Goal: Task Accomplishment & Management: Complete application form

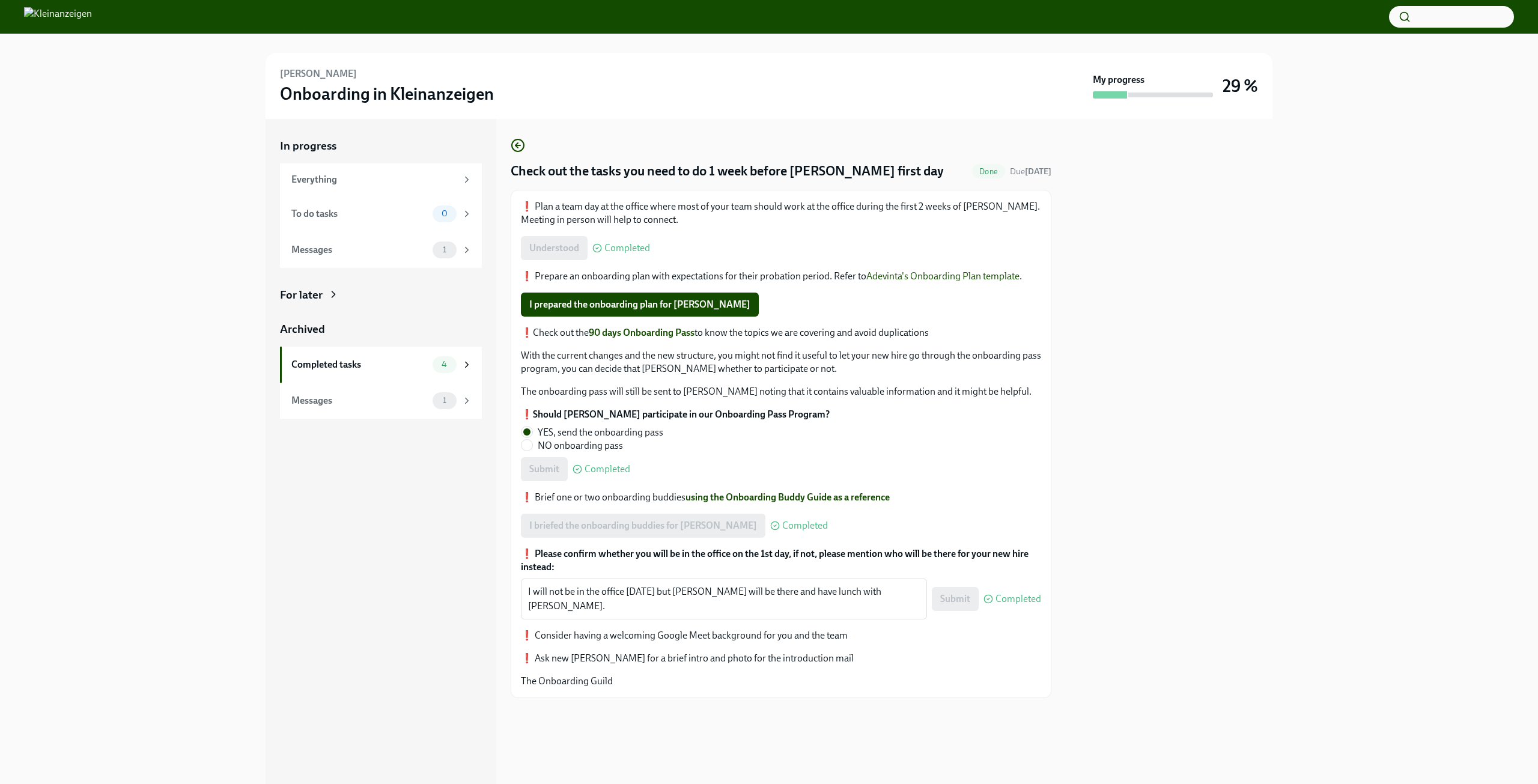
click at [321, 291] on div "For later" at bounding box center [301, 295] width 43 height 15
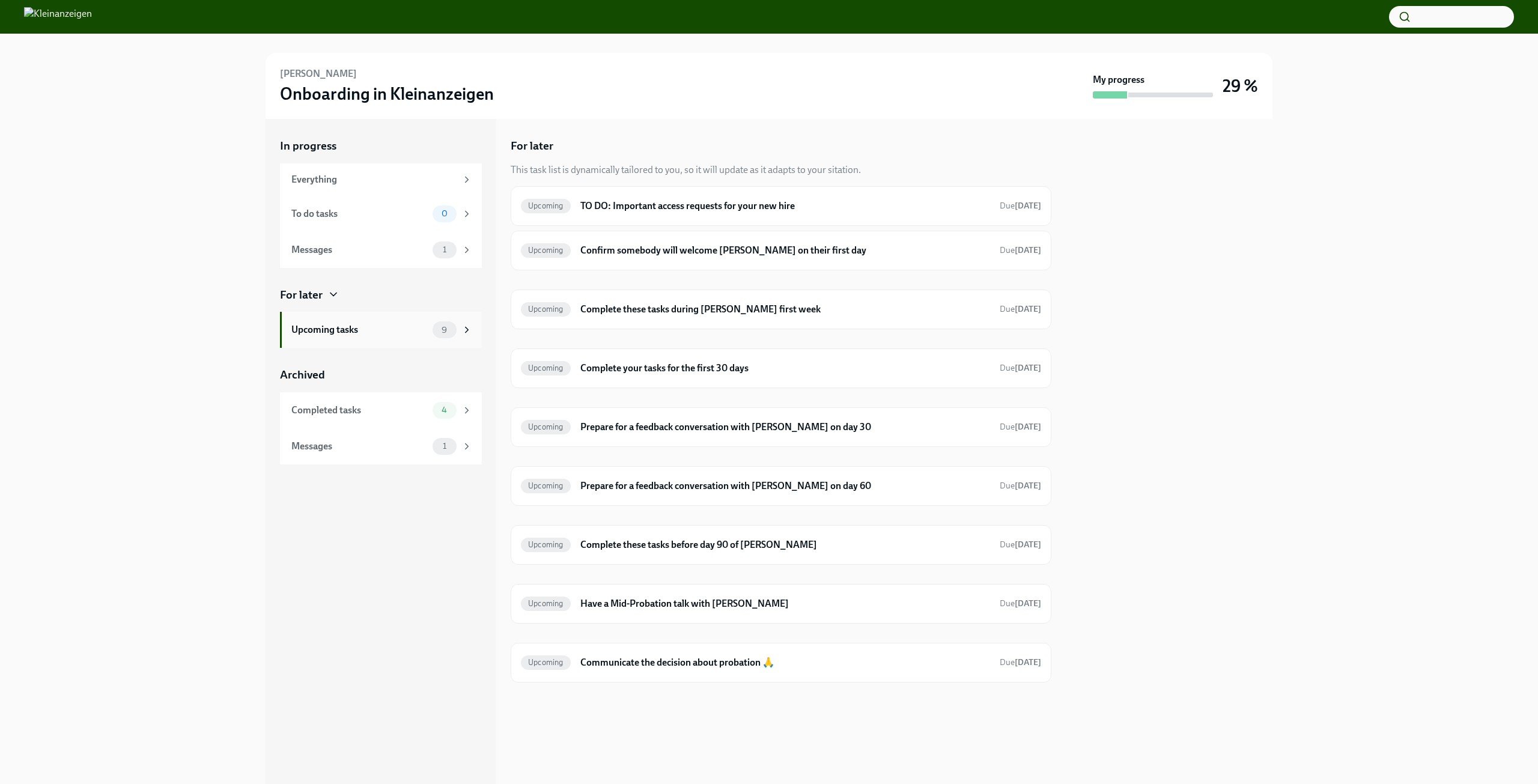
click at [356, 339] on div "Upcoming tasks 9" at bounding box center [380, 329] width 202 height 36
click at [362, 329] on div "Upcoming tasks" at bounding box center [359, 330] width 136 height 13
click at [736, 205] on h6 "TO DO: Important access requests for your new hire" at bounding box center [785, 206] width 410 height 13
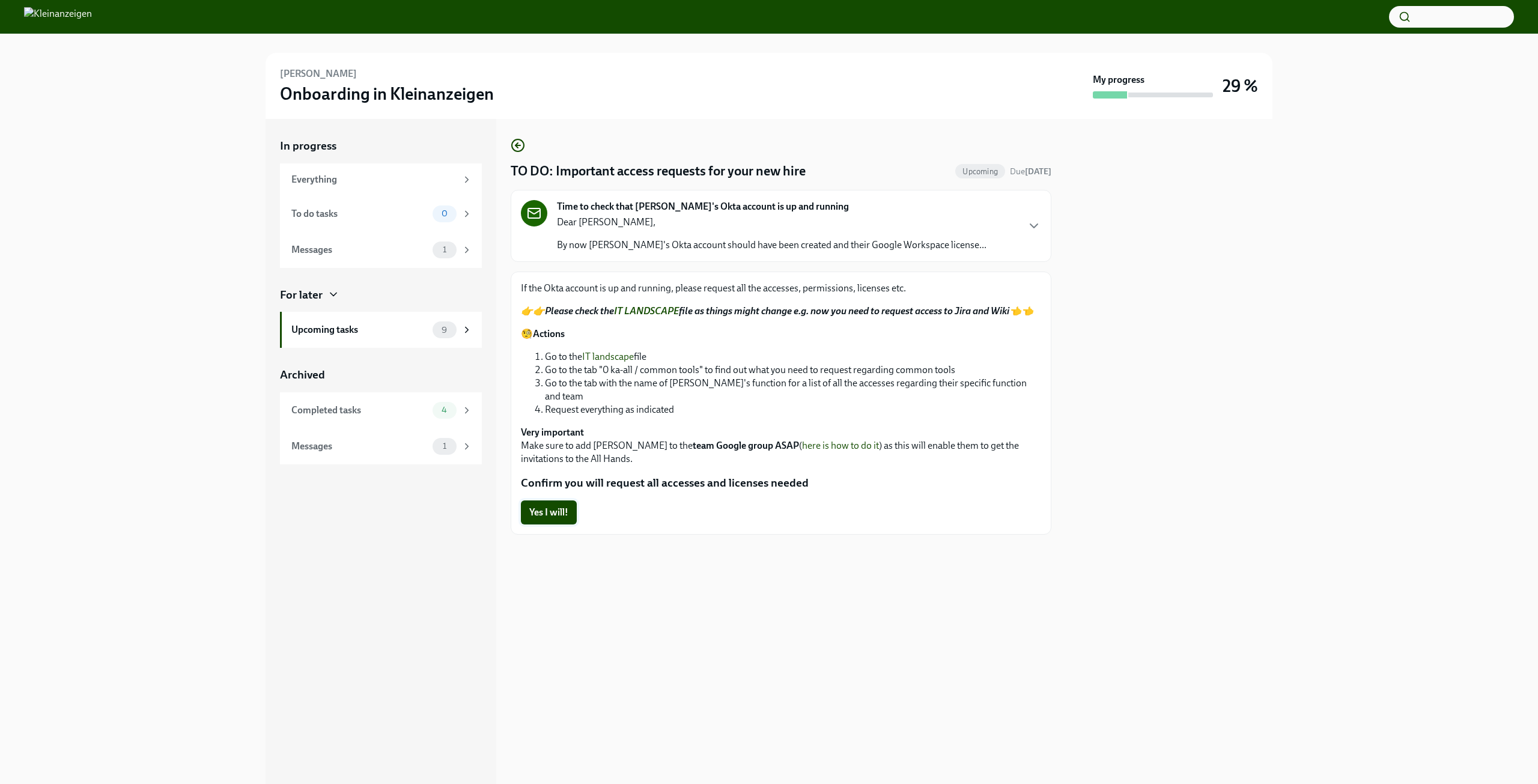
click at [553, 508] on span "Yes I will!" at bounding box center [549, 512] width 39 height 12
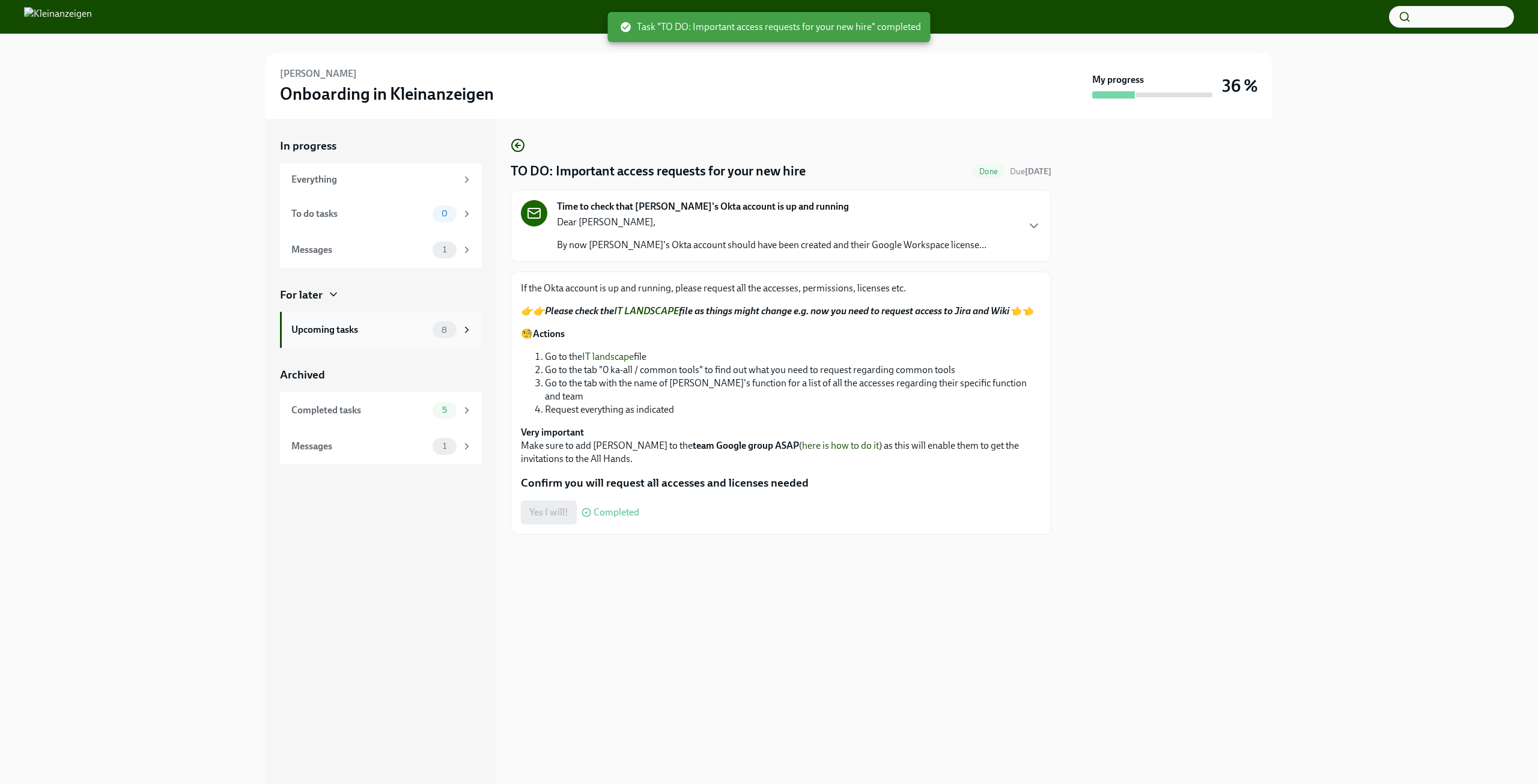
click at [391, 330] on div "Upcoming tasks" at bounding box center [359, 330] width 136 height 13
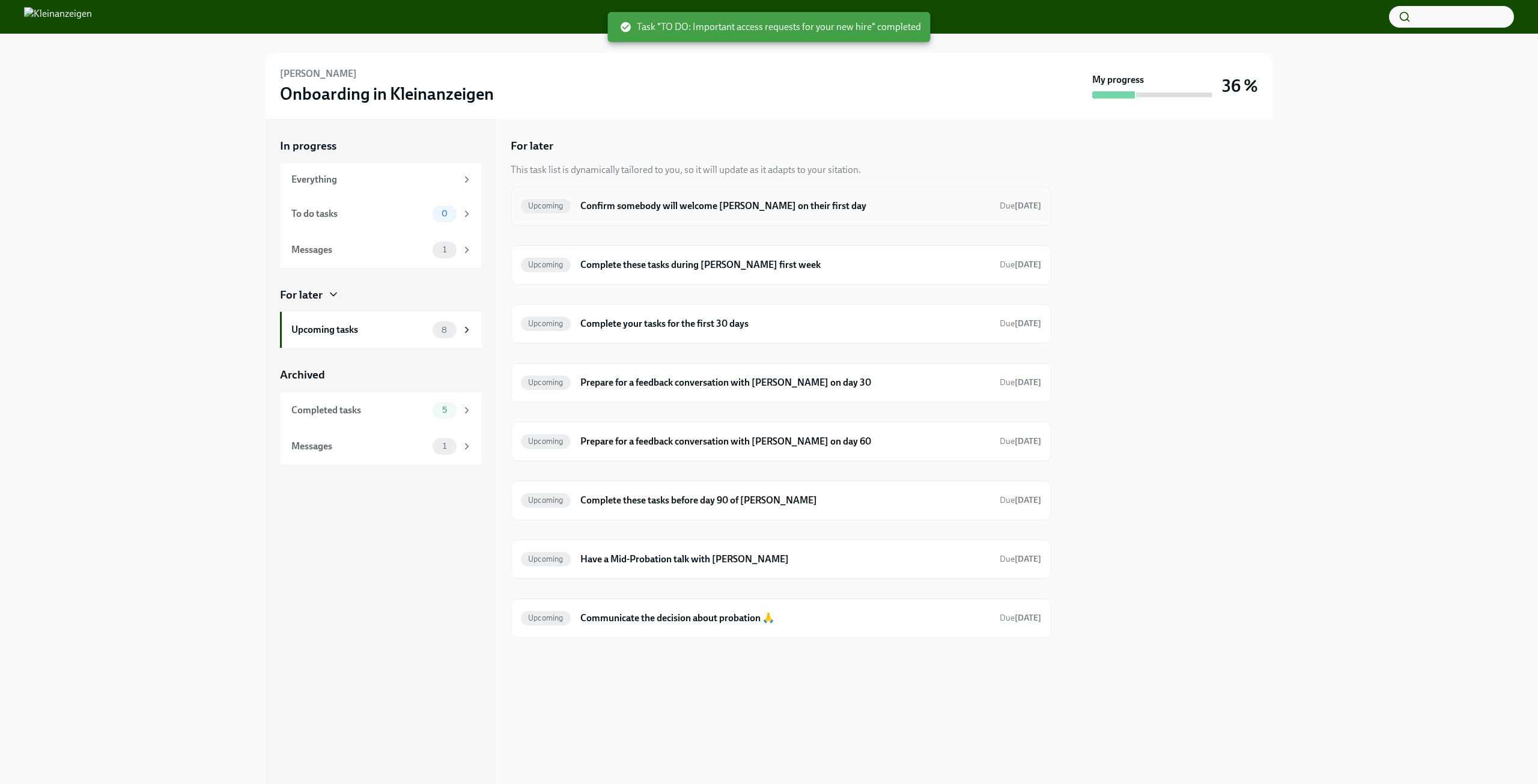
click at [753, 210] on h6 "Confirm somebody will welcome [PERSON_NAME] on their first day" at bounding box center [785, 206] width 410 height 13
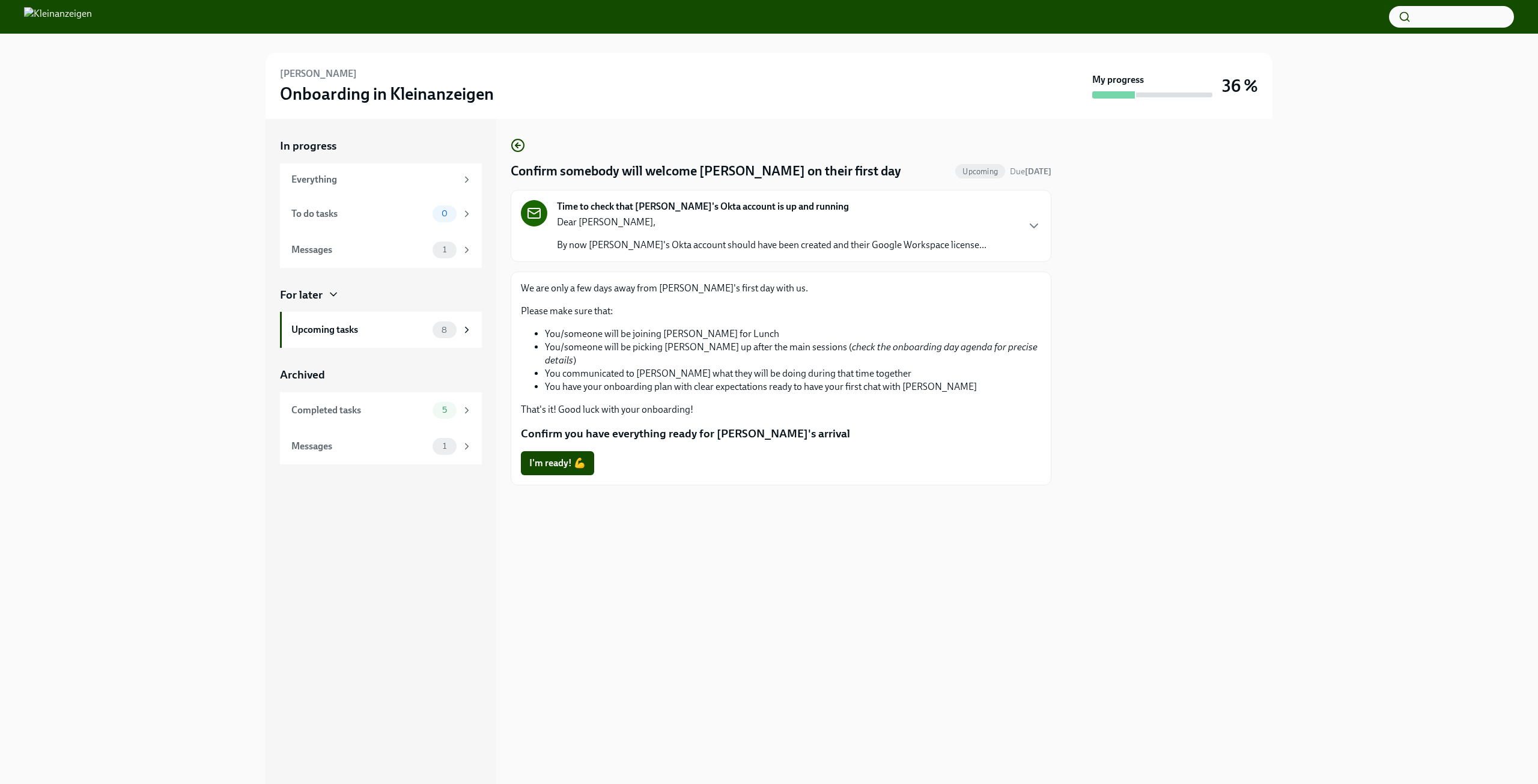
click at [1039, 217] on div "Time to check that [PERSON_NAME]'s Okta account is up and running Dear [PERSON_…" at bounding box center [781, 226] width 520 height 51
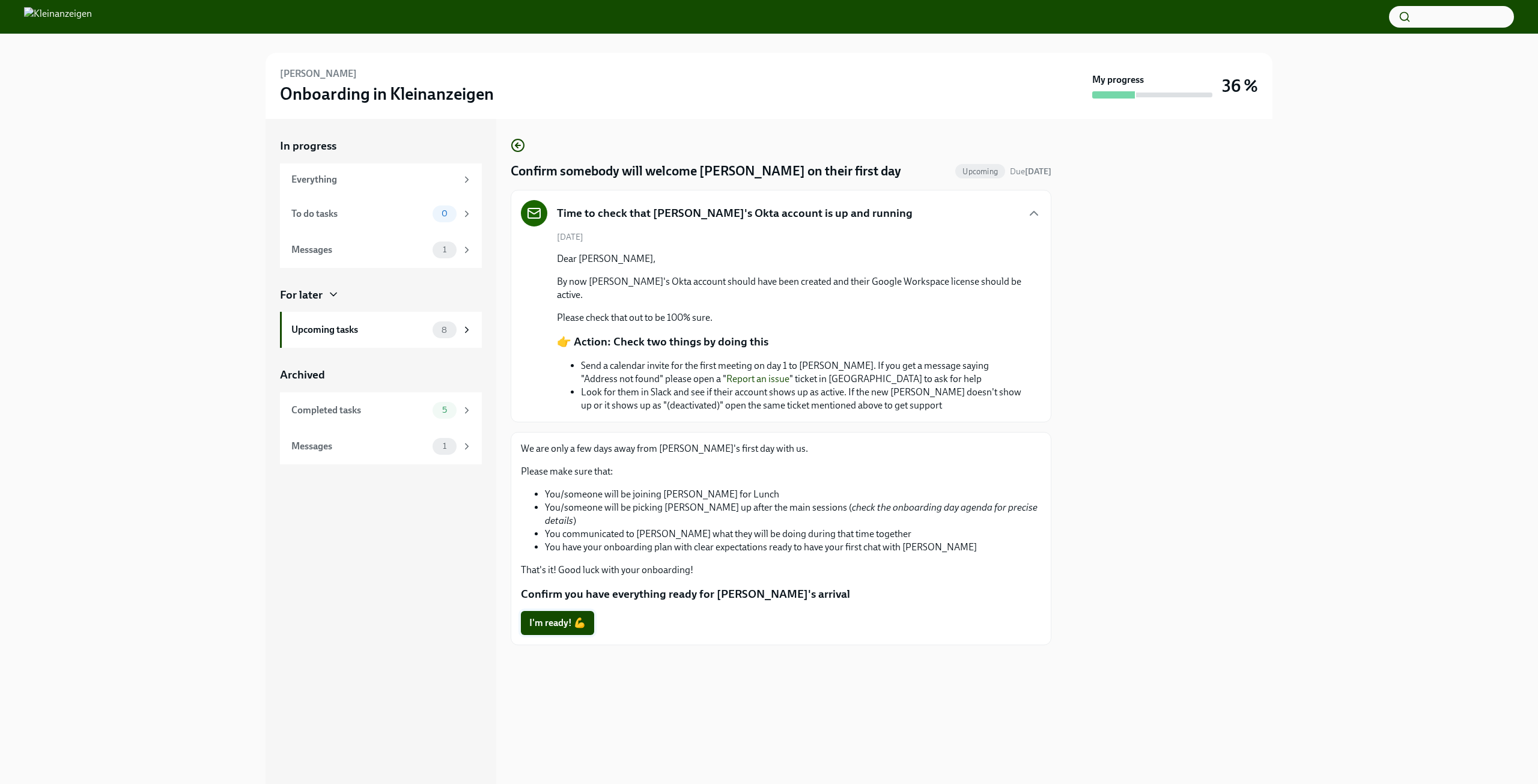
click at [551, 617] on span "I'm ready! 💪" at bounding box center [558, 622] width 56 height 12
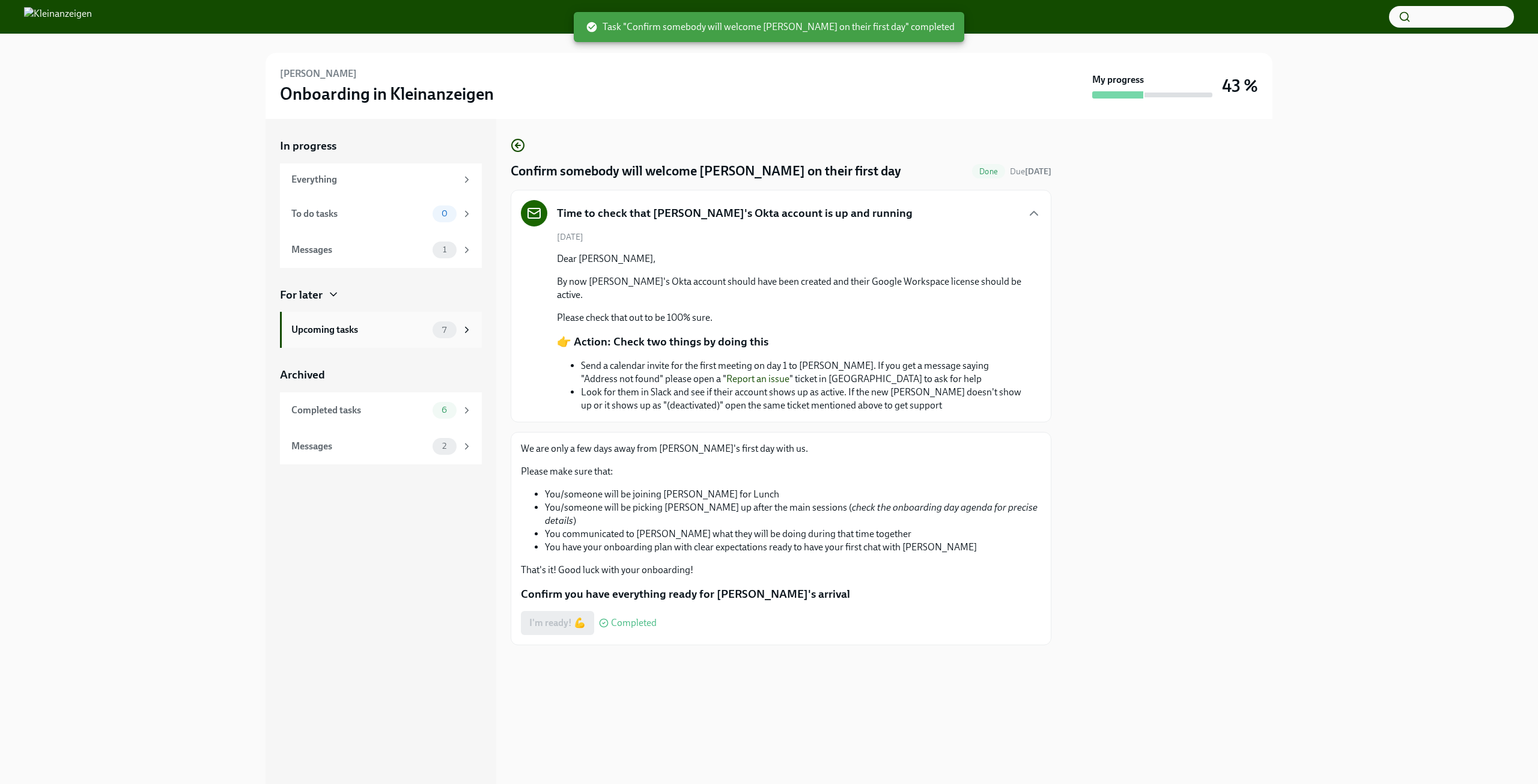
click at [379, 334] on div "Upcoming tasks" at bounding box center [359, 330] width 136 height 13
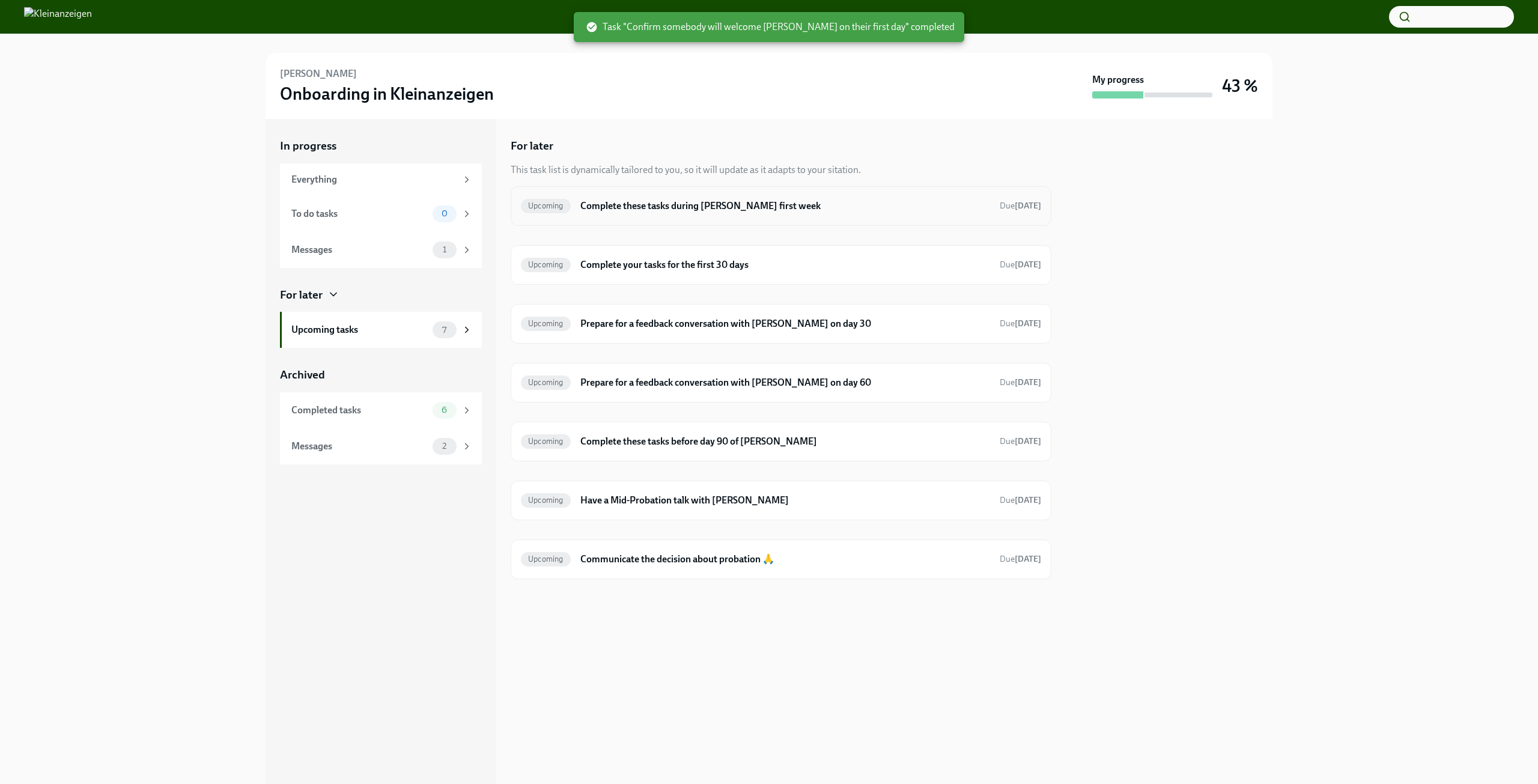
click at [691, 210] on h6 "Complete these tasks during [PERSON_NAME] first week" at bounding box center [785, 206] width 410 height 13
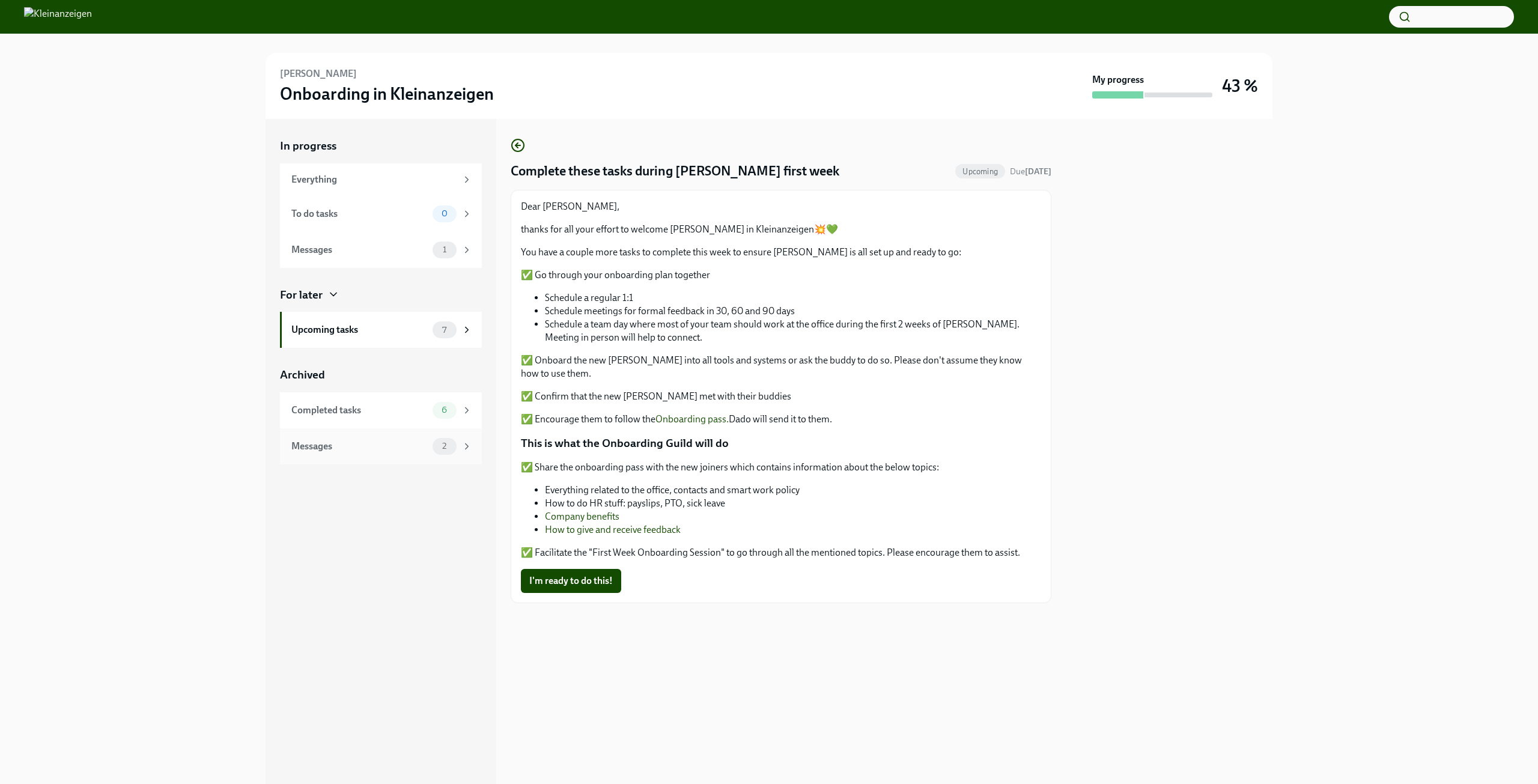
click at [366, 449] on div "Messages" at bounding box center [359, 446] width 136 height 13
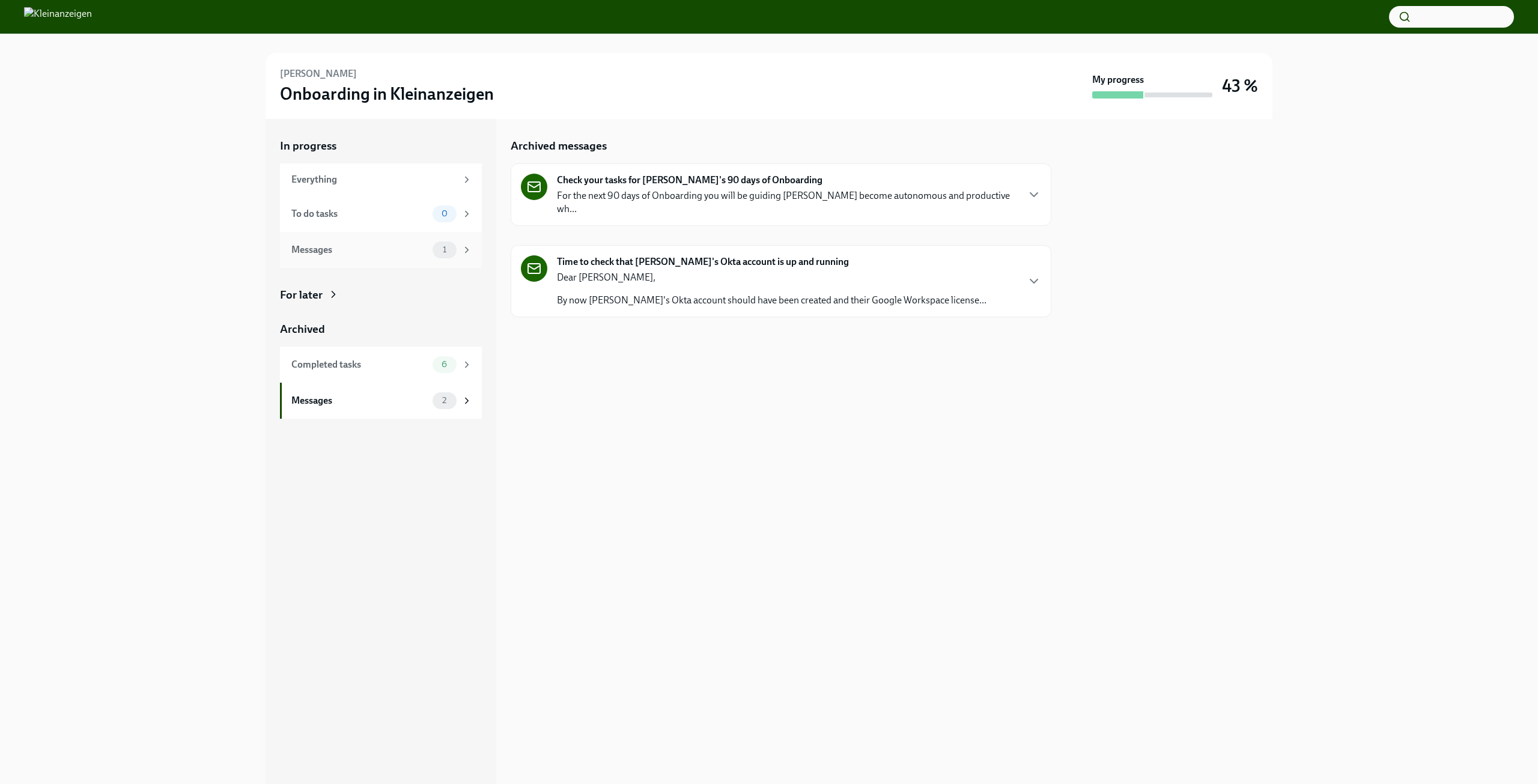
click at [350, 254] on div "Messages" at bounding box center [359, 250] width 136 height 13
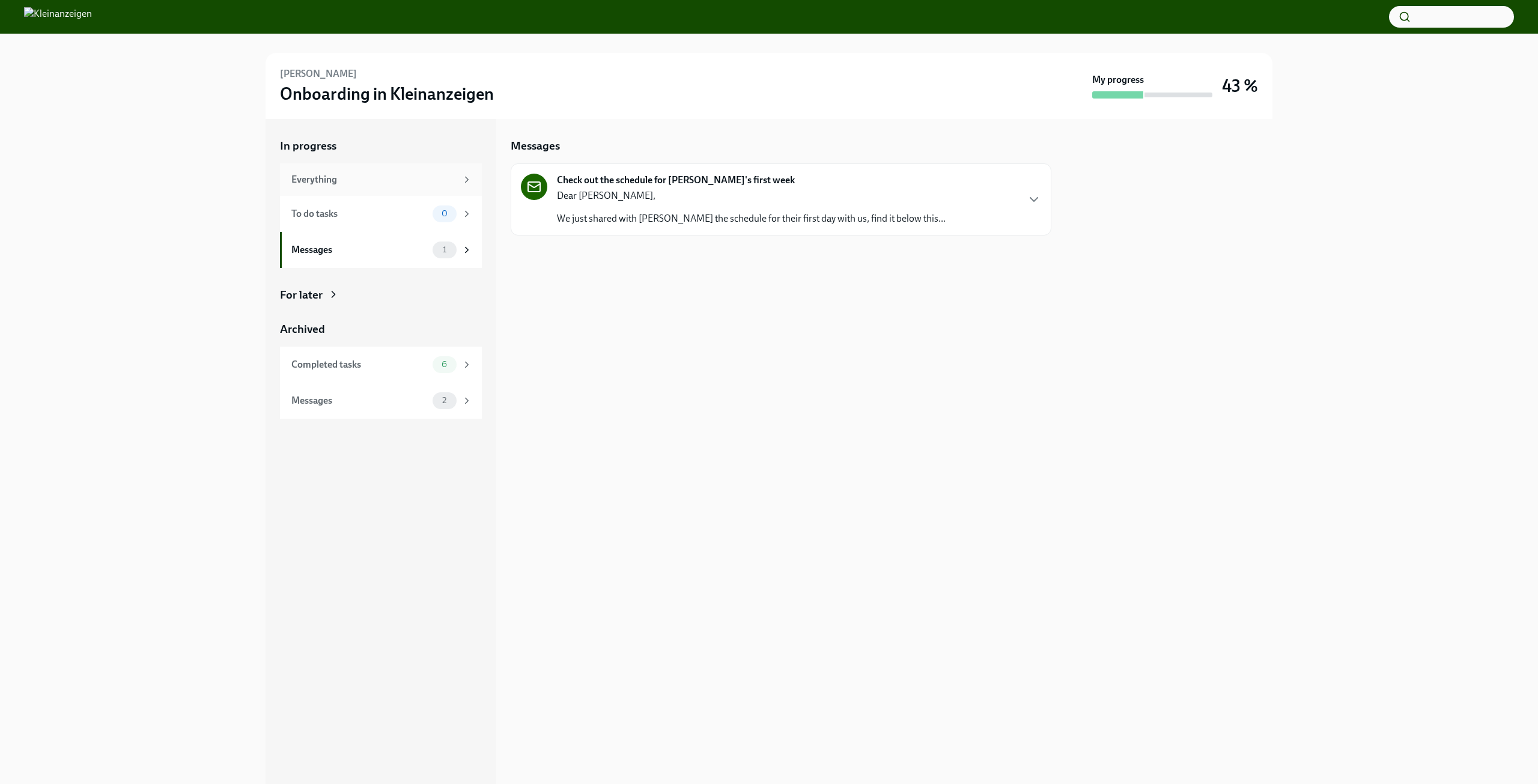
click at [363, 187] on div "Everything" at bounding box center [380, 179] width 202 height 32
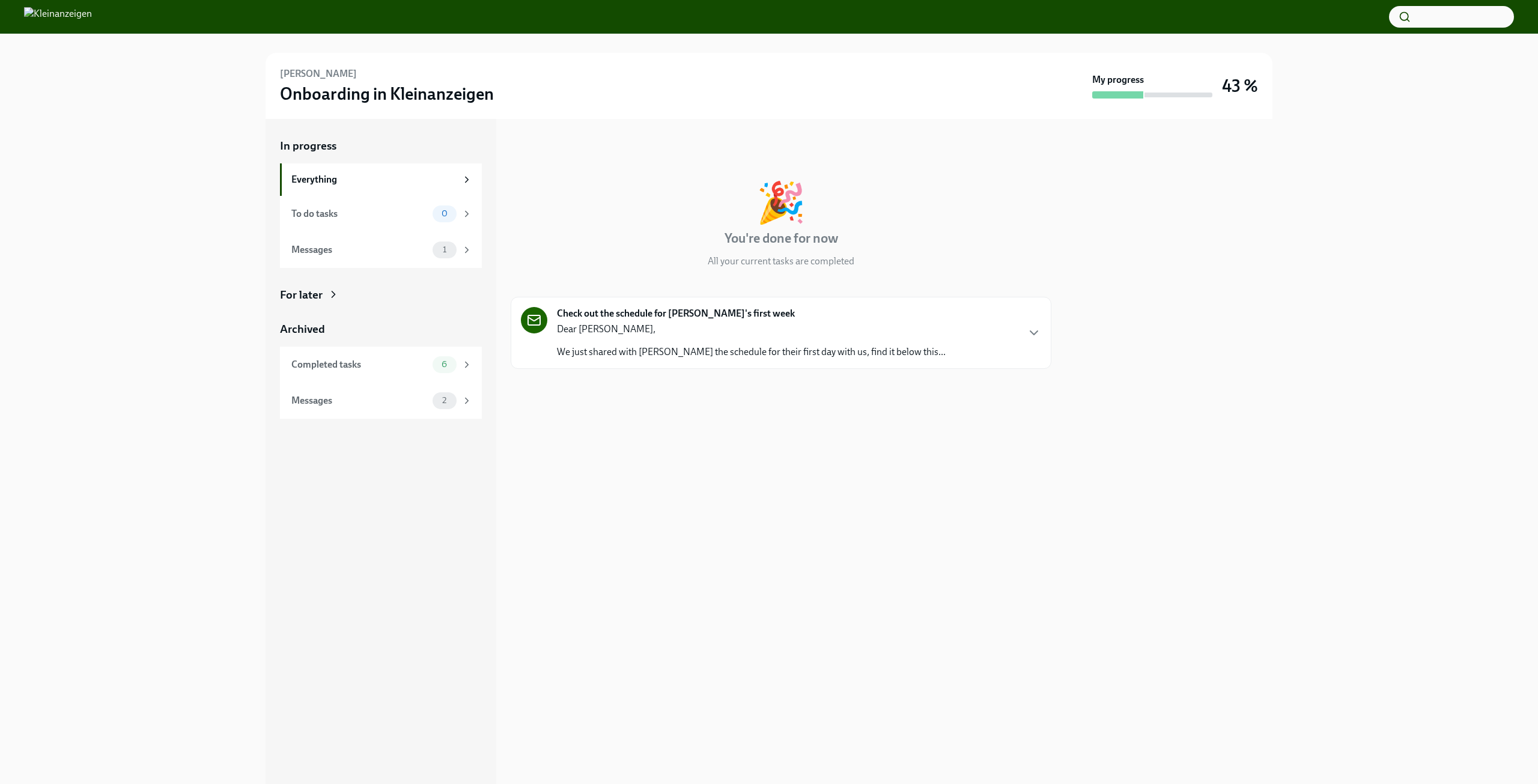
click at [750, 347] on p "We just shared with [PERSON_NAME] the schedule for their first day with us, fin…" at bounding box center [751, 352] width 389 height 13
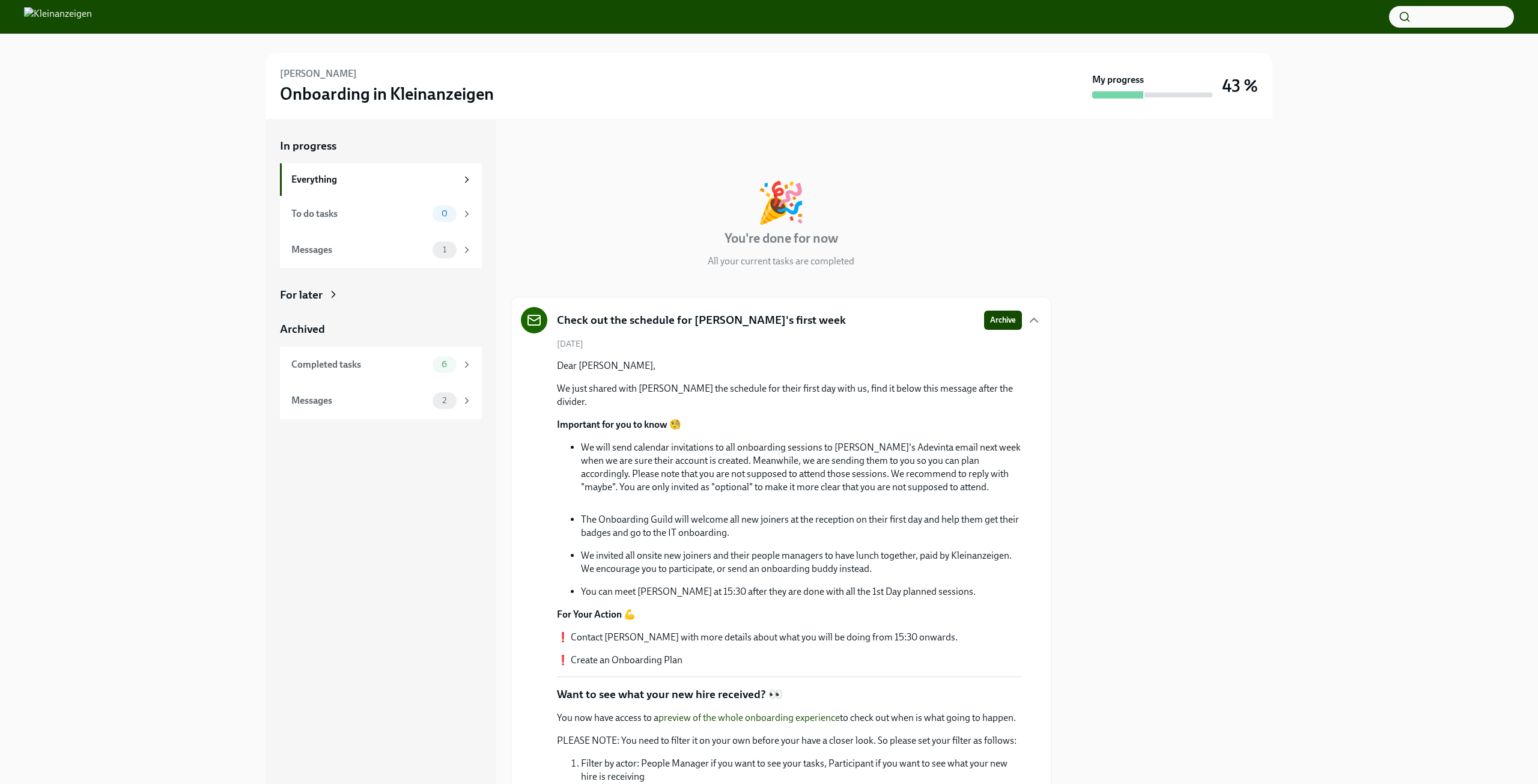
click at [1461, 11] on button "button" at bounding box center [1452, 17] width 125 height 22
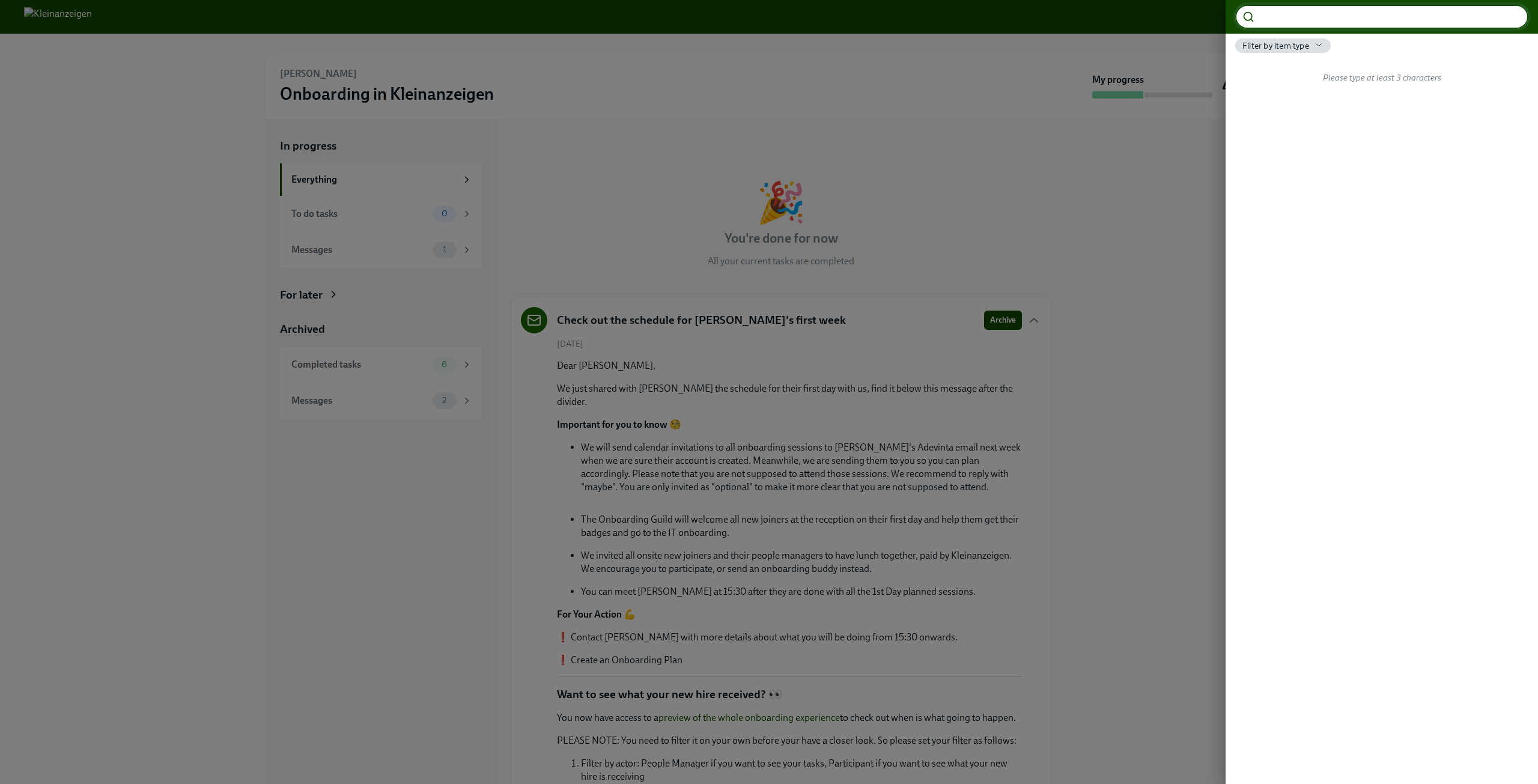
click at [1307, 42] on span "Filter by item type" at bounding box center [1276, 46] width 67 height 11
click at [1307, 42] on div at bounding box center [769, 392] width 1538 height 784
click at [238, 62] on div at bounding box center [769, 392] width 1538 height 784
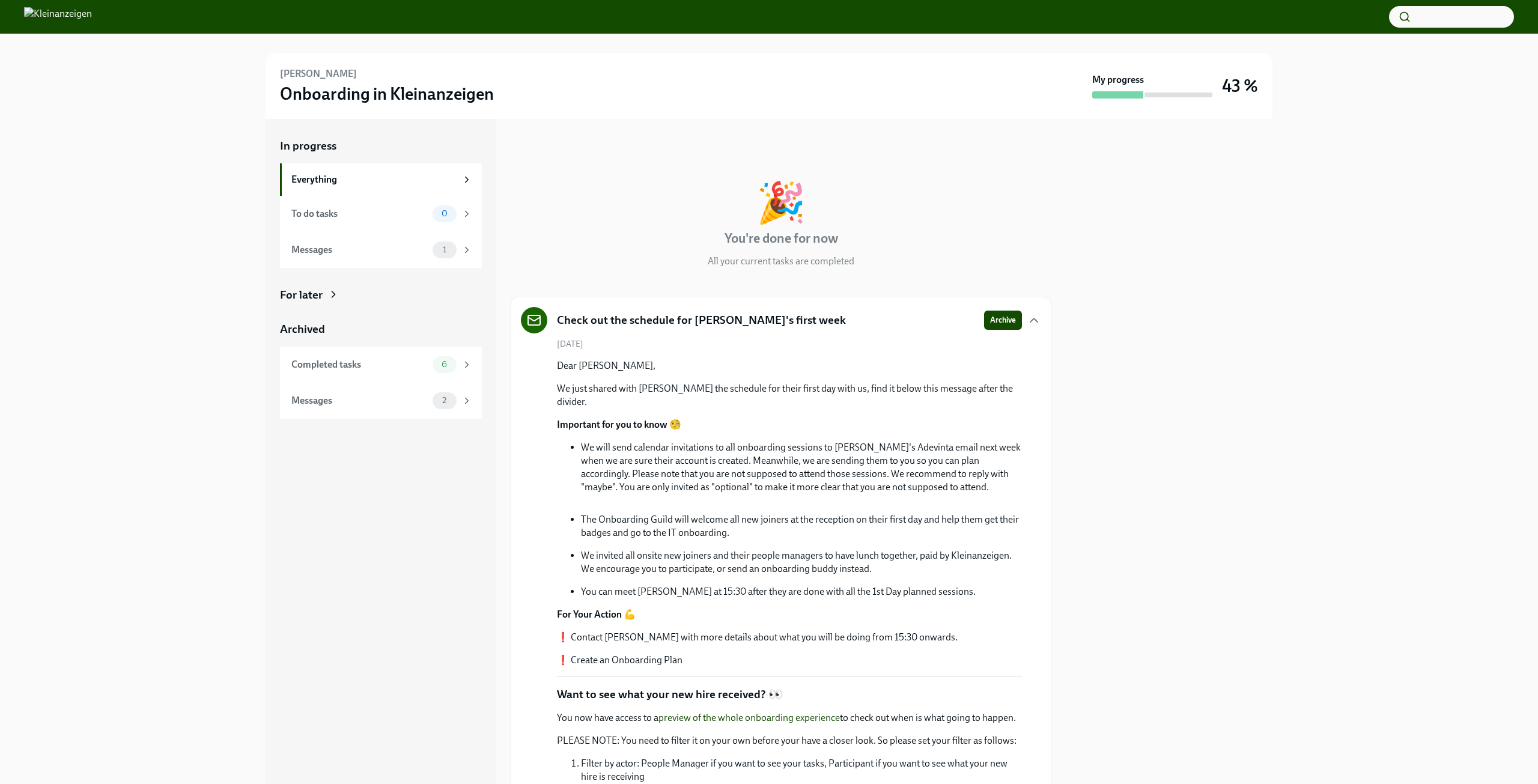
click at [70, 18] on img at bounding box center [58, 16] width 68 height 19
click at [399, 100] on h3 "Onboarding in Kleinanzeigen" at bounding box center [387, 94] width 214 height 22
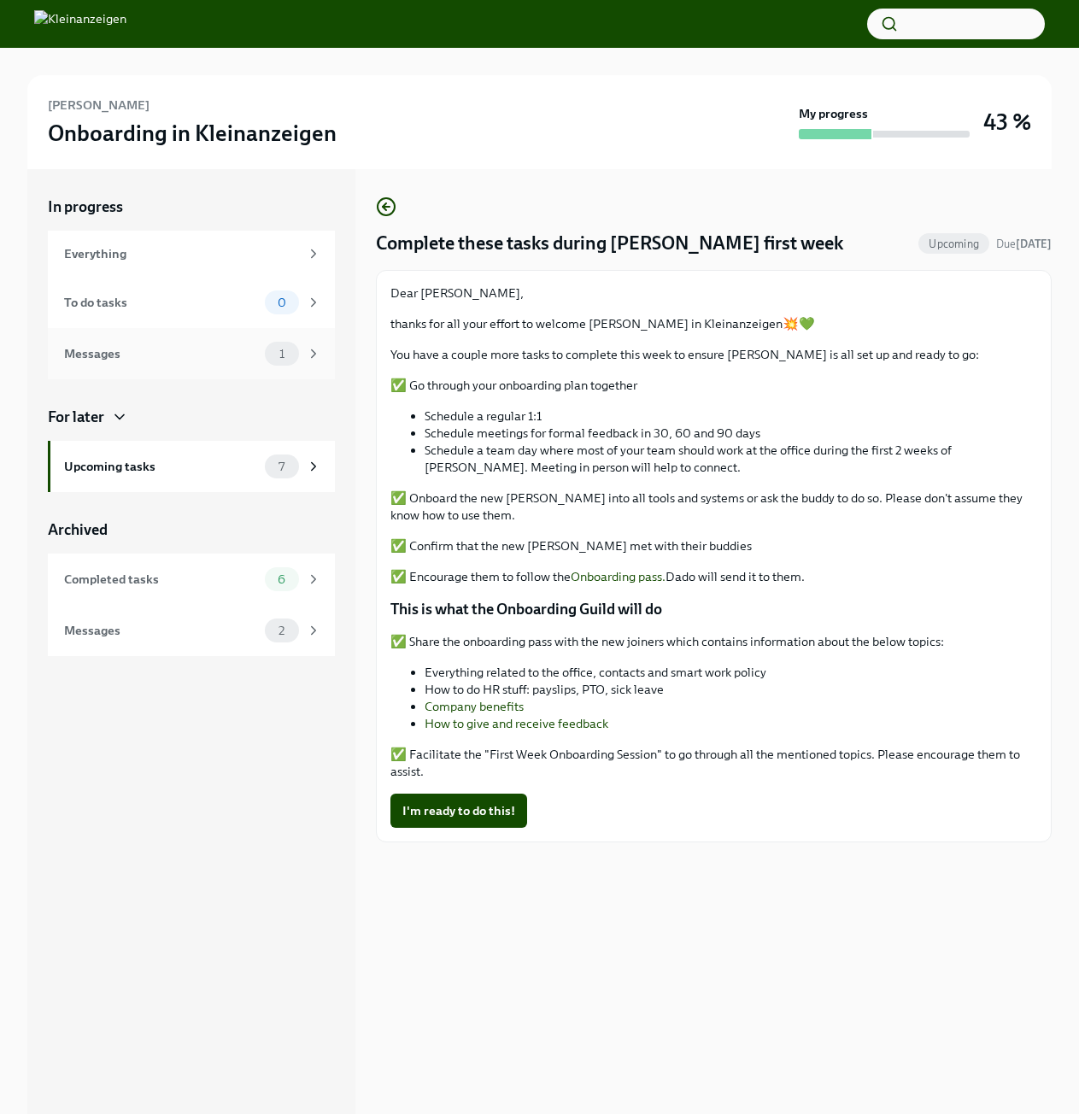
click at [138, 350] on div "Messages" at bounding box center [161, 353] width 194 height 19
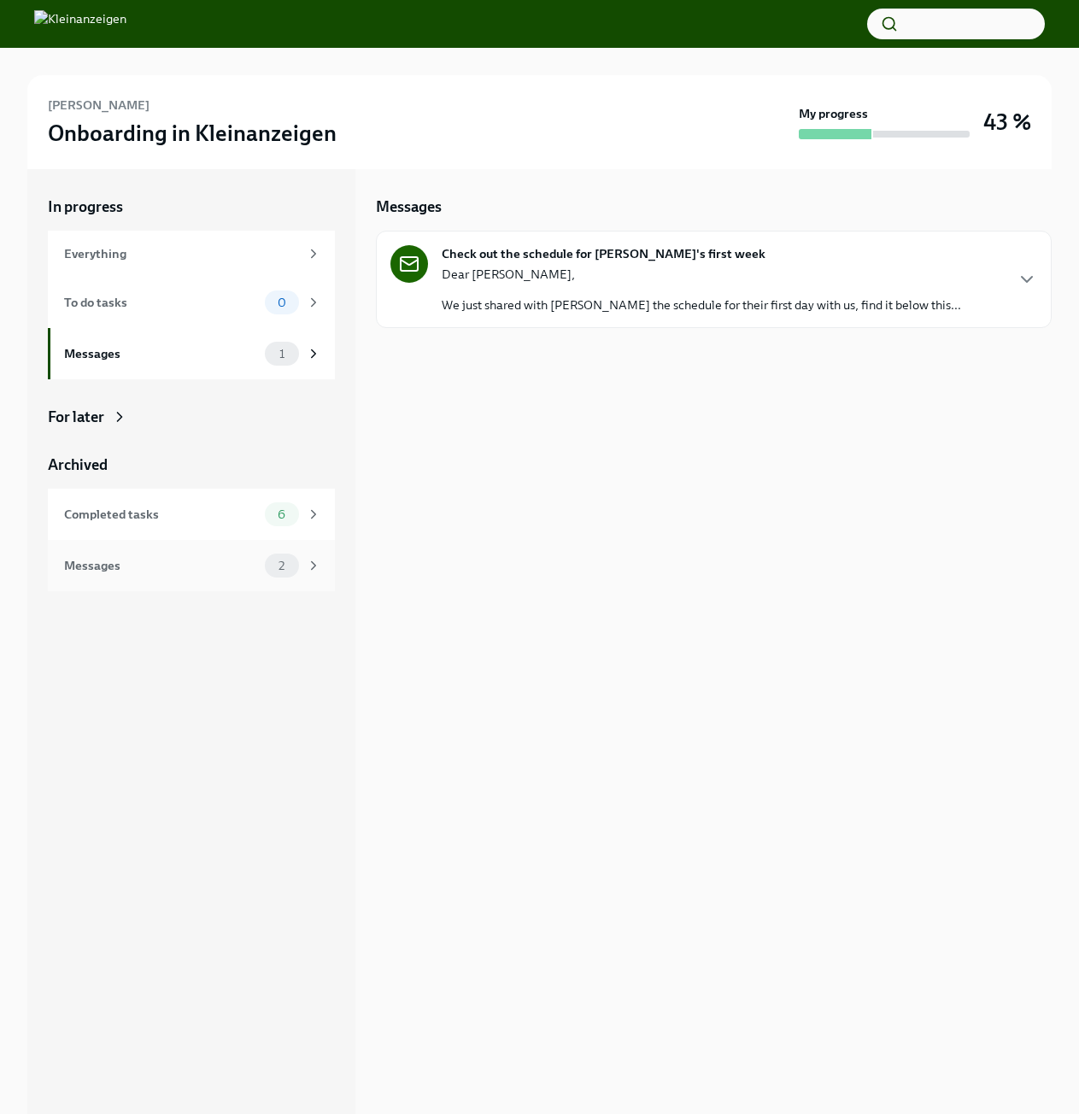
click at [130, 573] on div "Messages" at bounding box center [161, 565] width 194 height 19
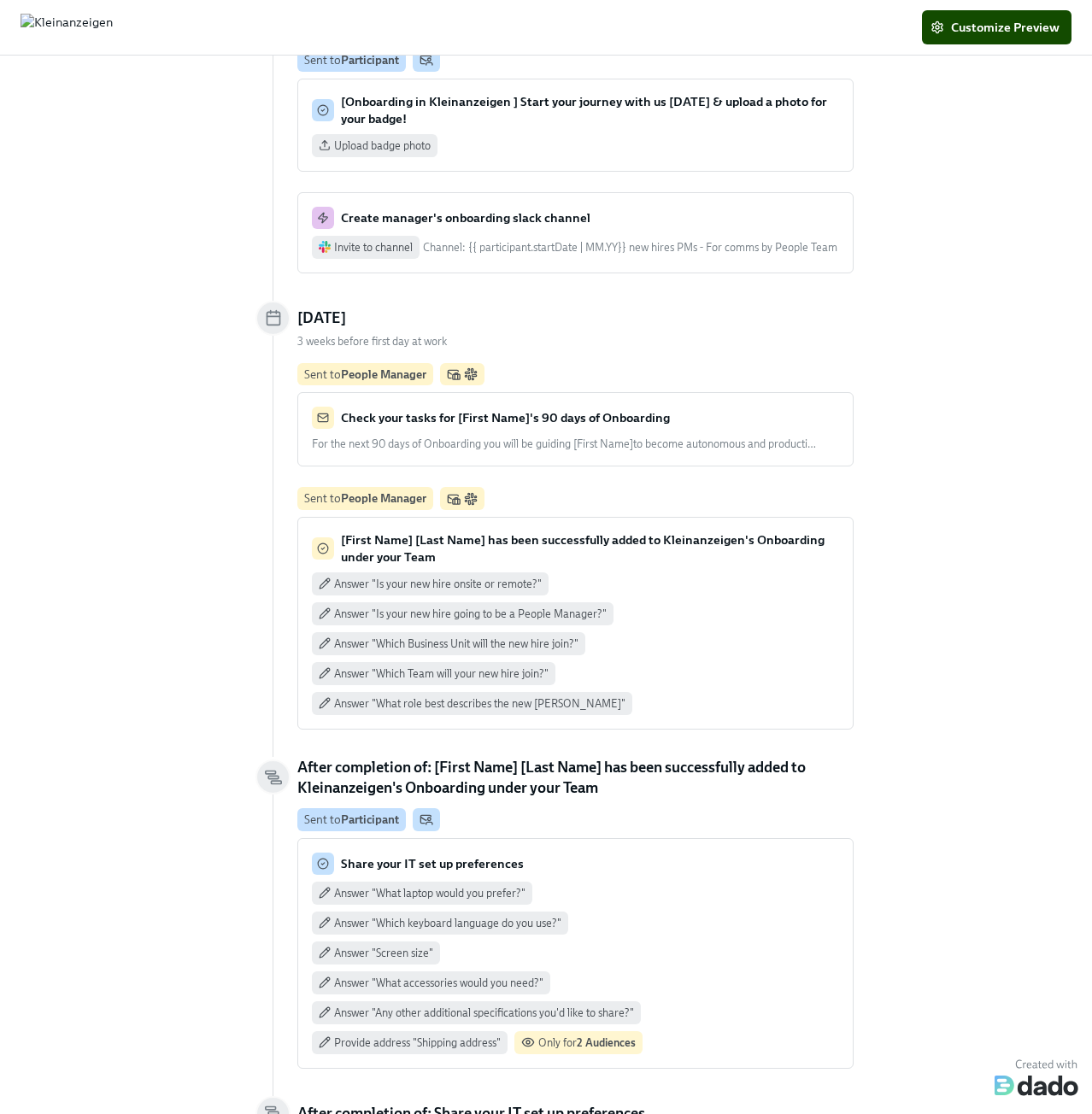
scroll to position [427, 0]
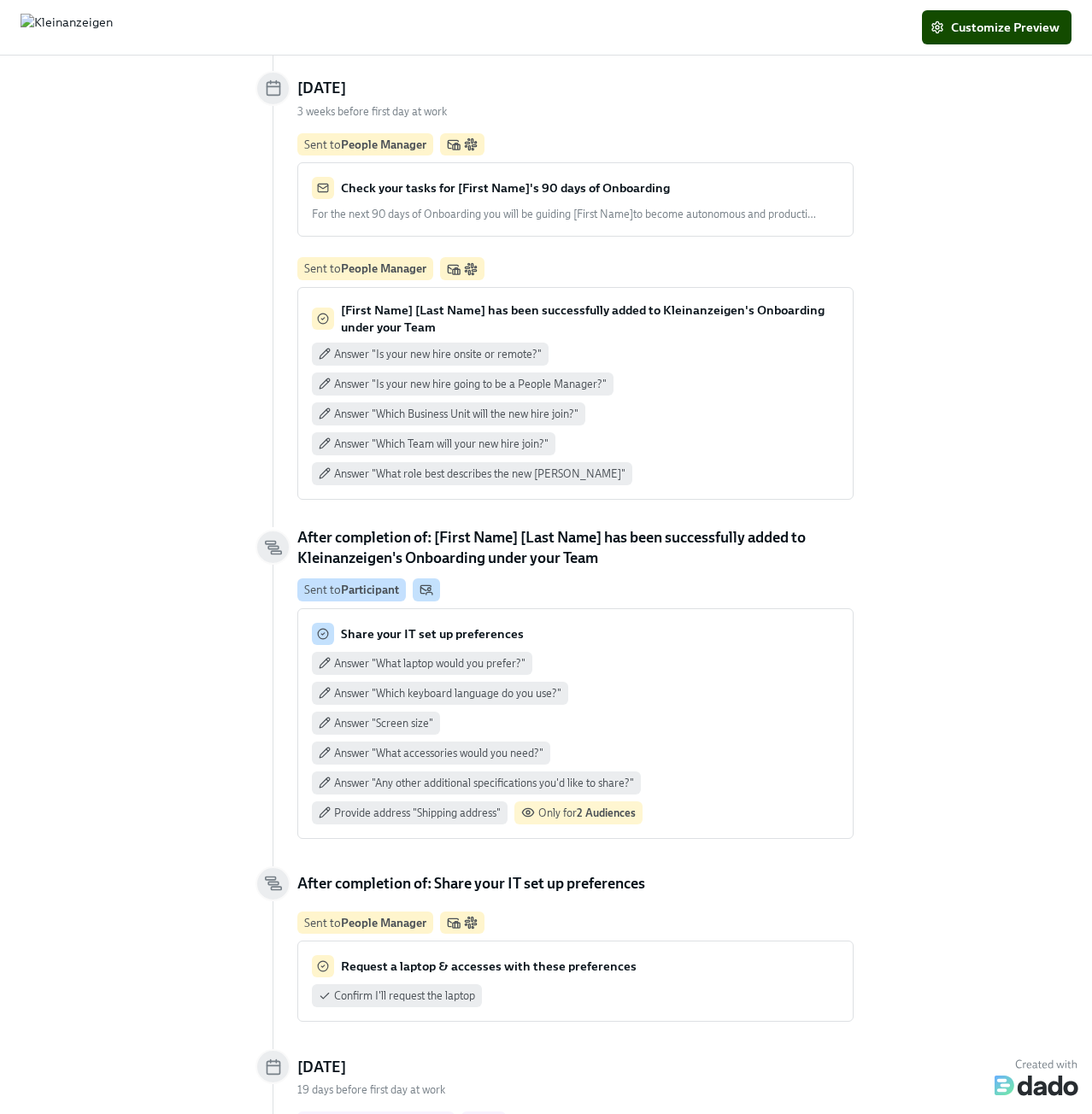
click at [409, 631] on strong "Share your IT set up preferences" at bounding box center [432, 633] width 183 height 15
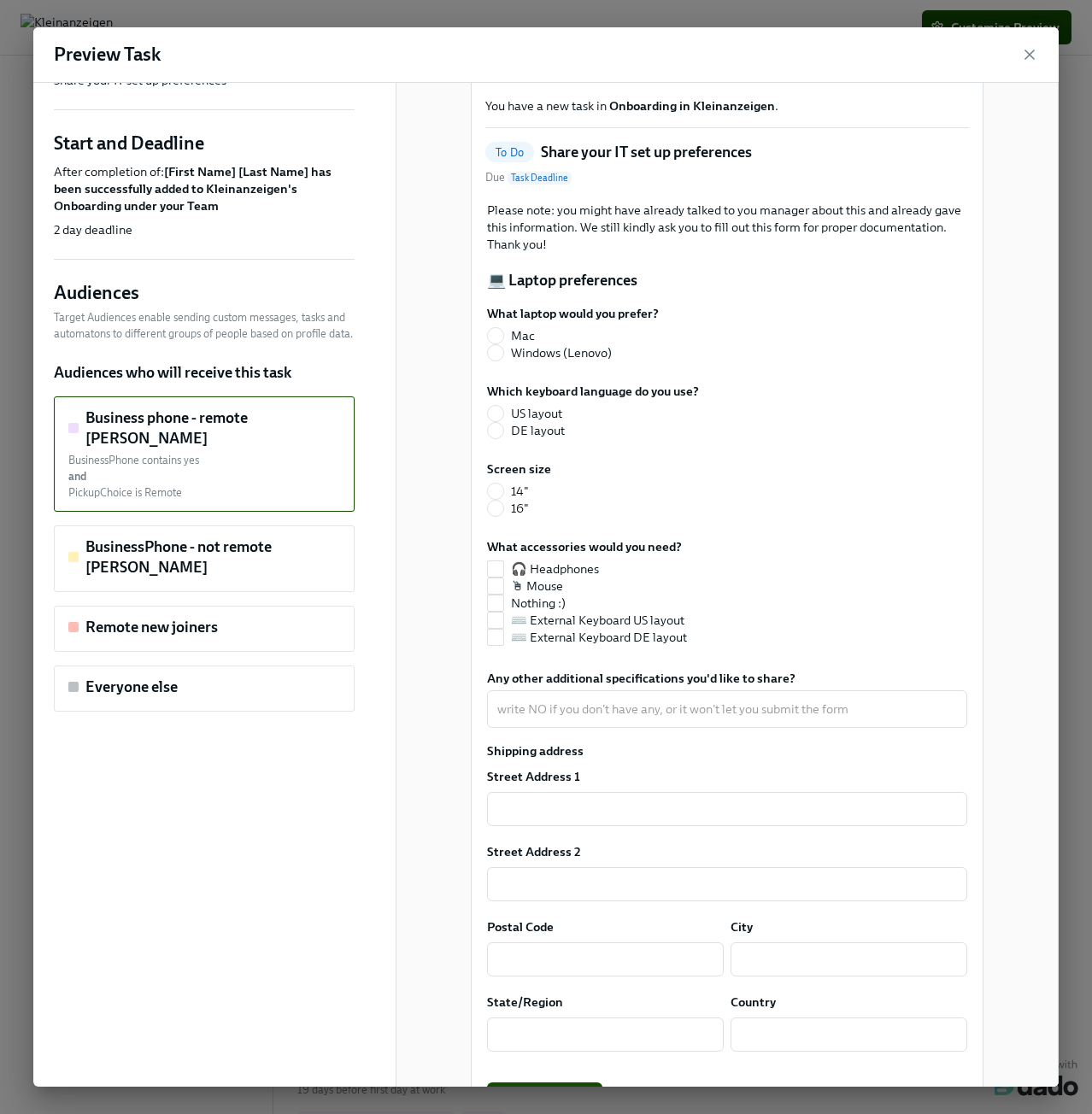
scroll to position [11, 0]
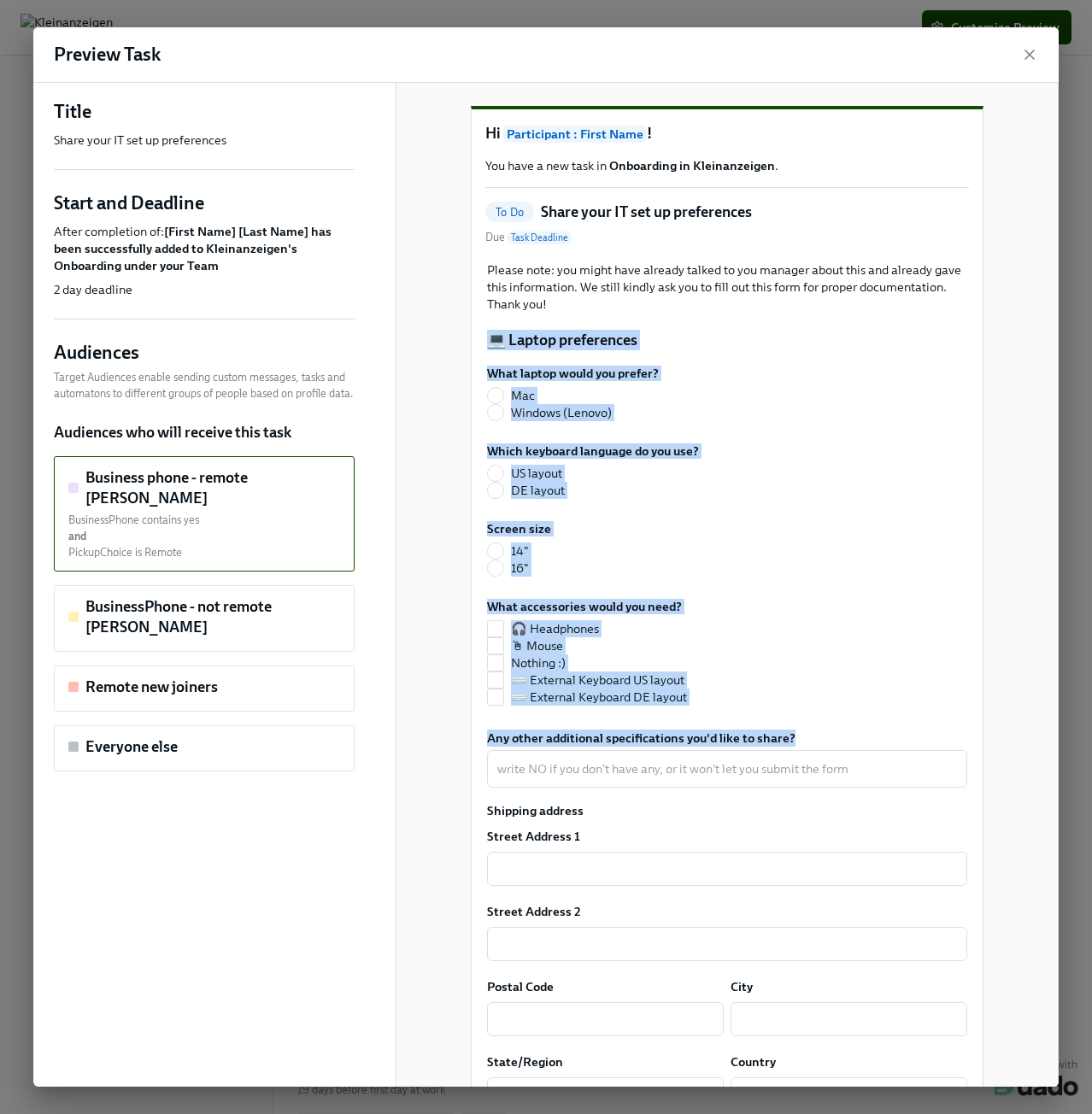
drag, startPoint x: 791, startPoint y: 764, endPoint x: 459, endPoint y: 375, distance: 511.5
click at [459, 375] on div "Hi Participant : First Name ! You have a new task in Onboarding in Kleinanzeige…" at bounding box center [727, 693] width 663 height 1242
copy div "💻 Laptop preferences What laptop would you prefer? Mac Windows (Lenovo) Which k…"
